Goal: Use online tool/utility: Utilize a website feature to perform a specific function

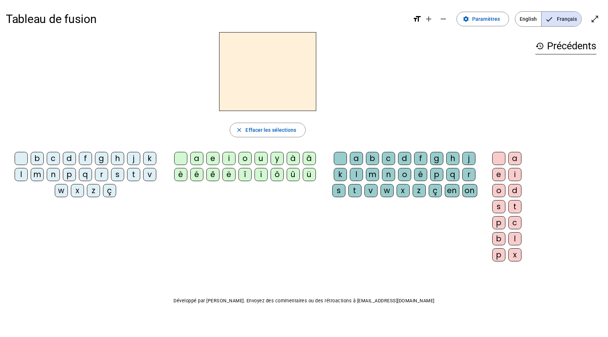
click at [65, 157] on div "d" at bounding box center [69, 158] width 13 height 13
click at [259, 159] on div "u" at bounding box center [261, 158] width 13 height 13
click at [433, 20] on mat-icon "add" at bounding box center [428, 19] width 9 height 9
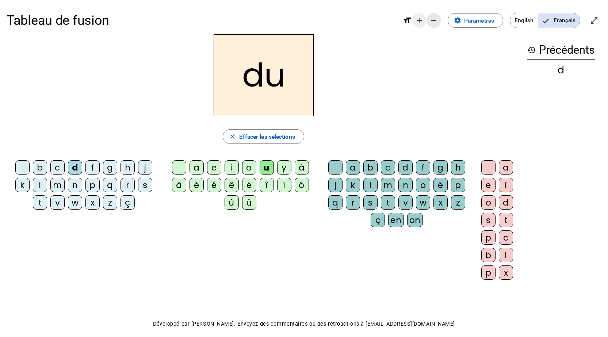
click at [434, 20] on mat-icon "remove" at bounding box center [434, 20] width 9 height 9
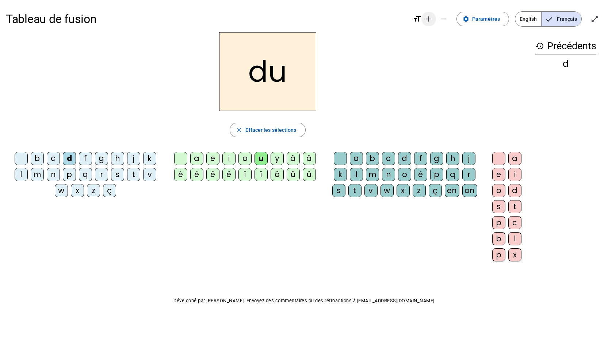
click at [433, 20] on mat-icon "add" at bounding box center [428, 19] width 9 height 9
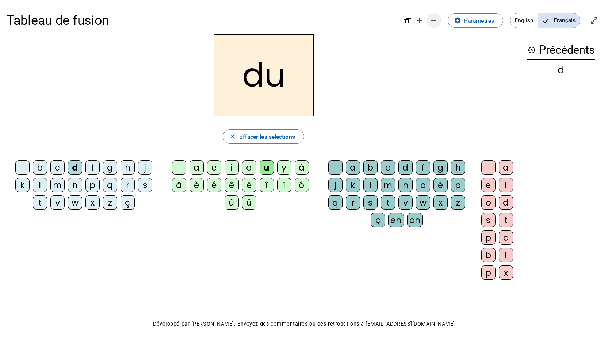
click at [427, 20] on span "Diminuer la taille de la police" at bounding box center [434, 21] width 18 height 18
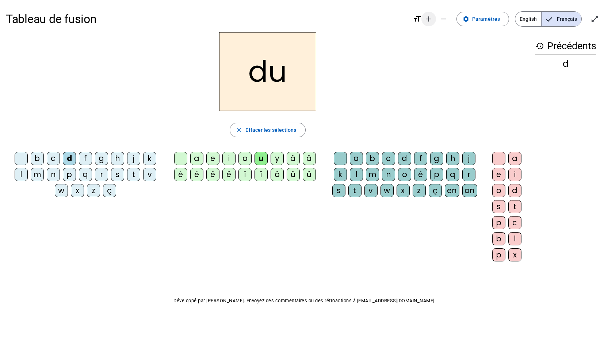
click at [428, 17] on mat-icon "add" at bounding box center [428, 19] width 9 height 9
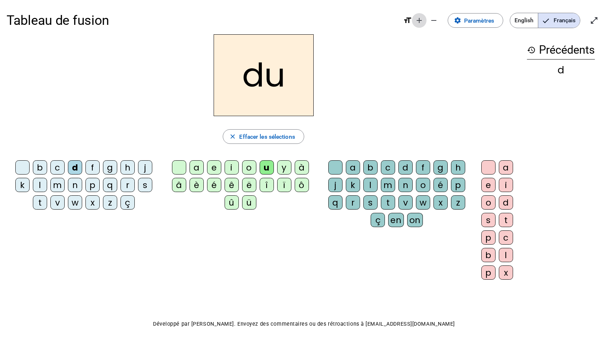
click at [414, 21] on span "Augmenter la taille de la police" at bounding box center [420, 21] width 18 height 18
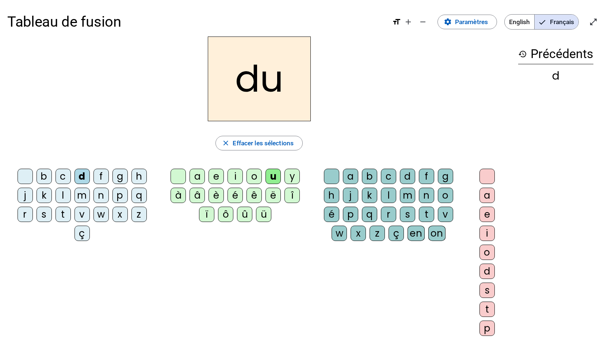
click at [394, 25] on mat-icon "format_size" at bounding box center [396, 22] width 9 height 9
click at [394, 21] on mat-icon "format_size" at bounding box center [396, 22] width 9 height 9
click at [422, 22] on mat-icon "remove" at bounding box center [423, 22] width 9 height 9
